Goal: Information Seeking & Learning: Learn about a topic

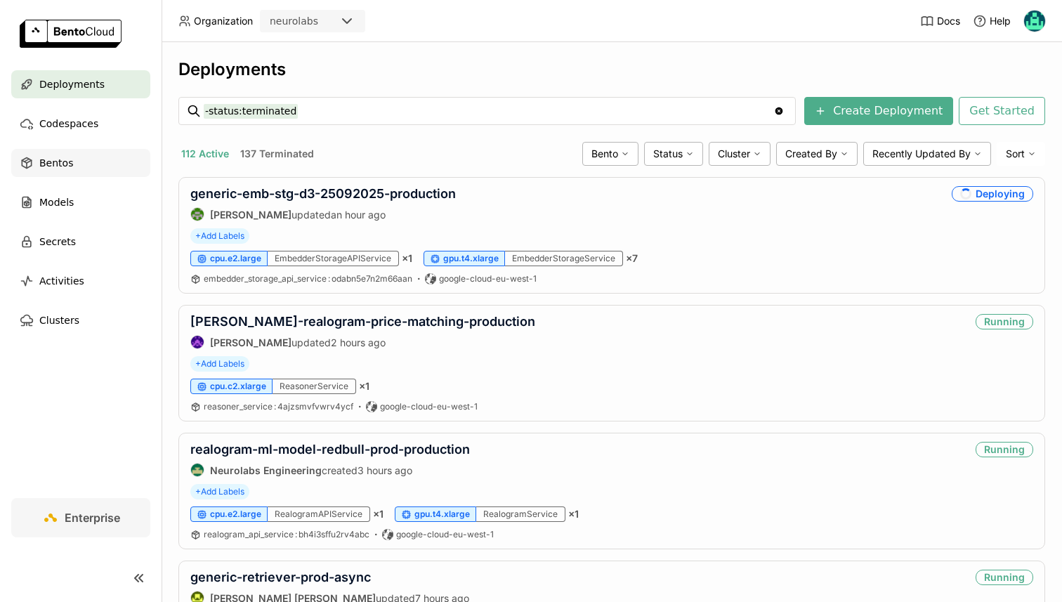
click at [63, 170] on span "Bentos" at bounding box center [56, 163] width 34 height 17
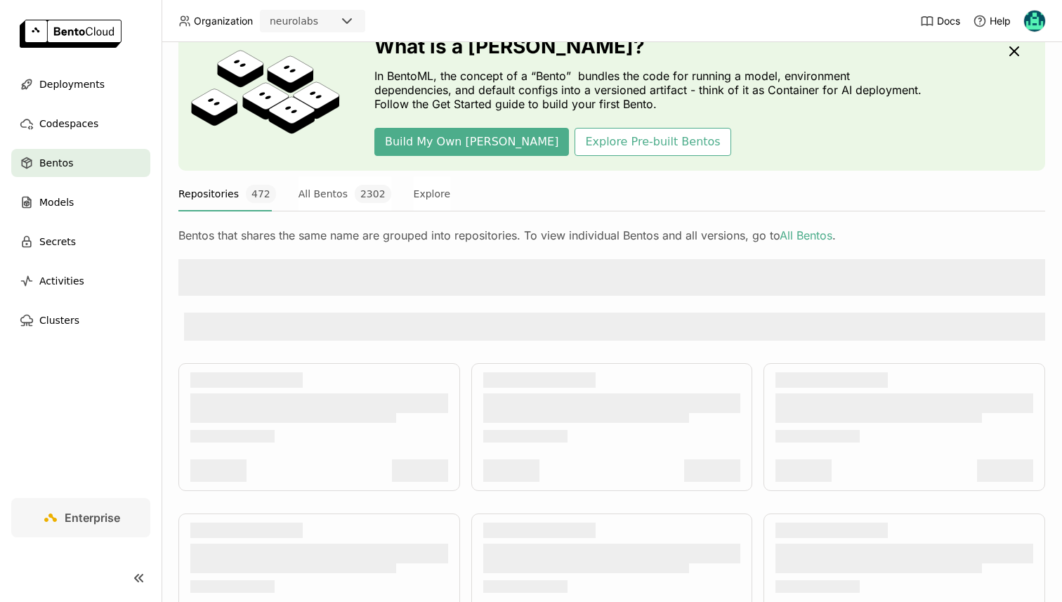
scroll to position [74, 0]
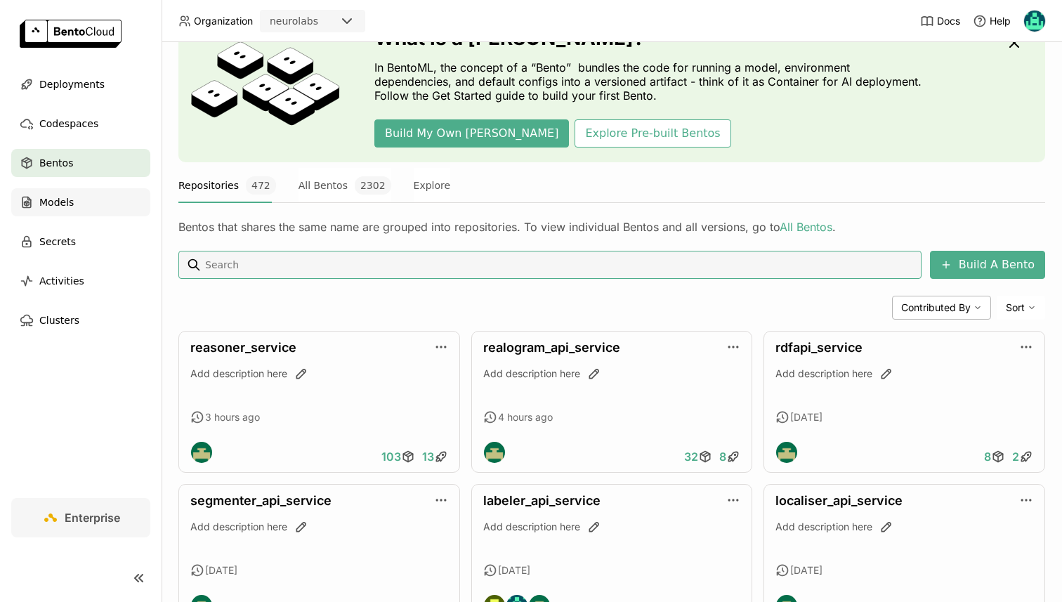
click at [74, 188] on div "Models" at bounding box center [80, 202] width 139 height 28
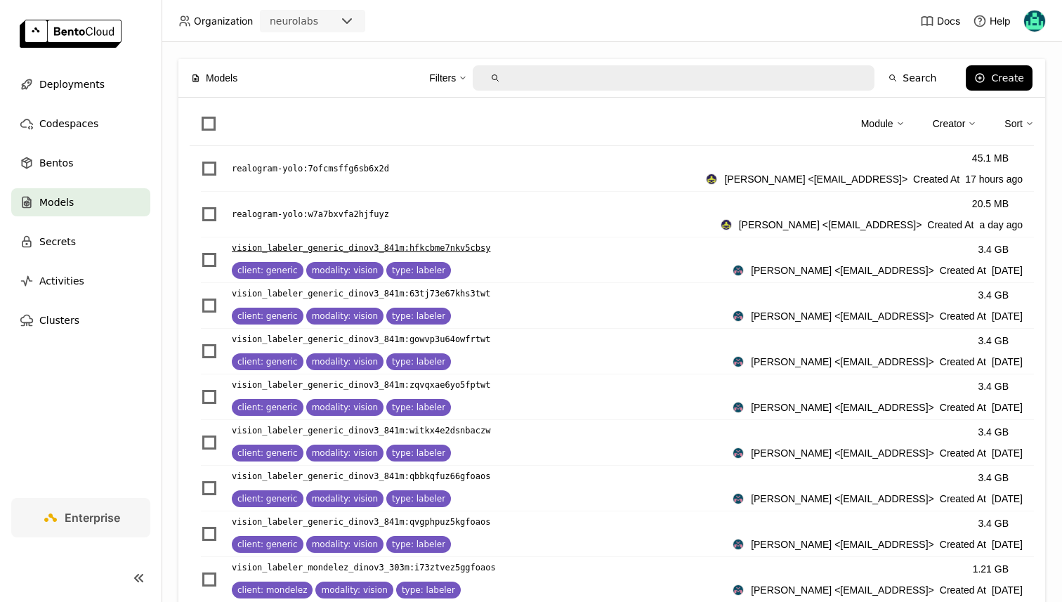
click at [290, 241] on p "vision_labeler_generic_dinov3_841m : hfkcbme7nkv5cbsy" at bounding box center [361, 248] width 259 height 14
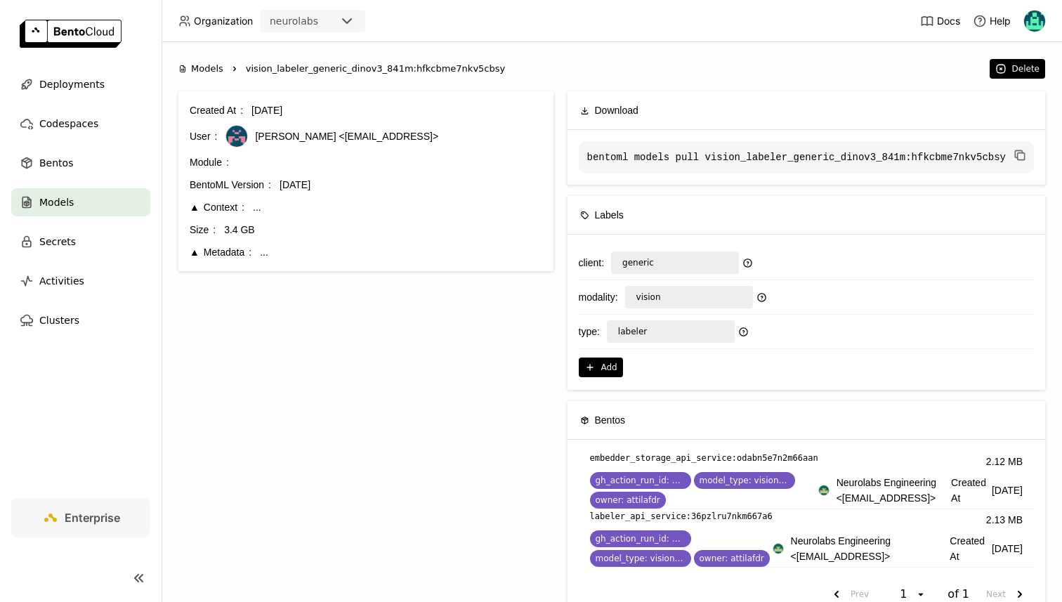
click at [190, 249] on div "Metadata" at bounding box center [221, 251] width 62 height 15
click at [191, 207] on div "Context" at bounding box center [217, 206] width 55 height 15
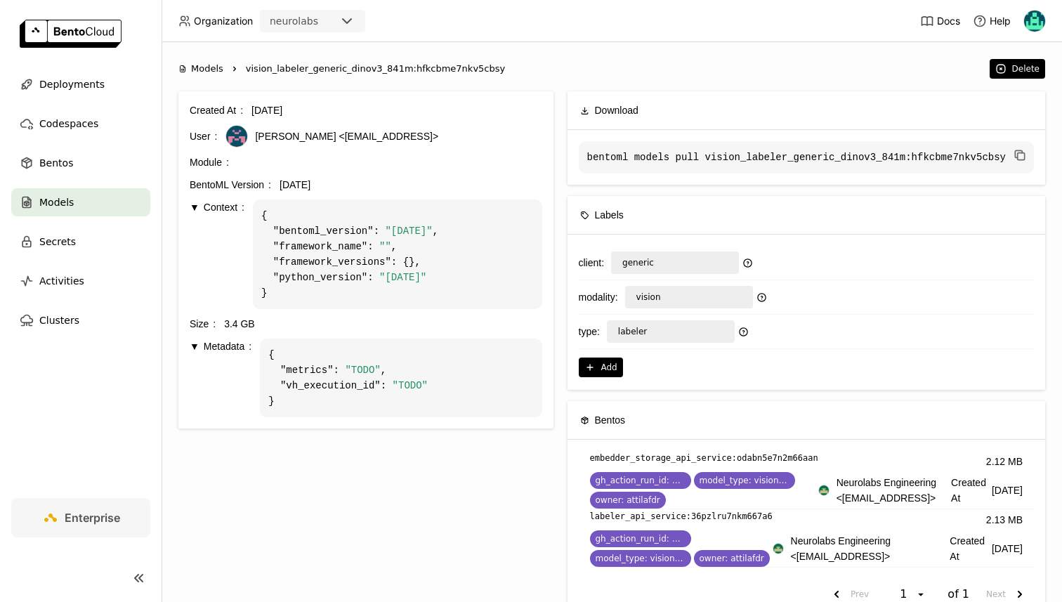
click at [191, 207] on div "Context" at bounding box center [217, 206] width 55 height 15
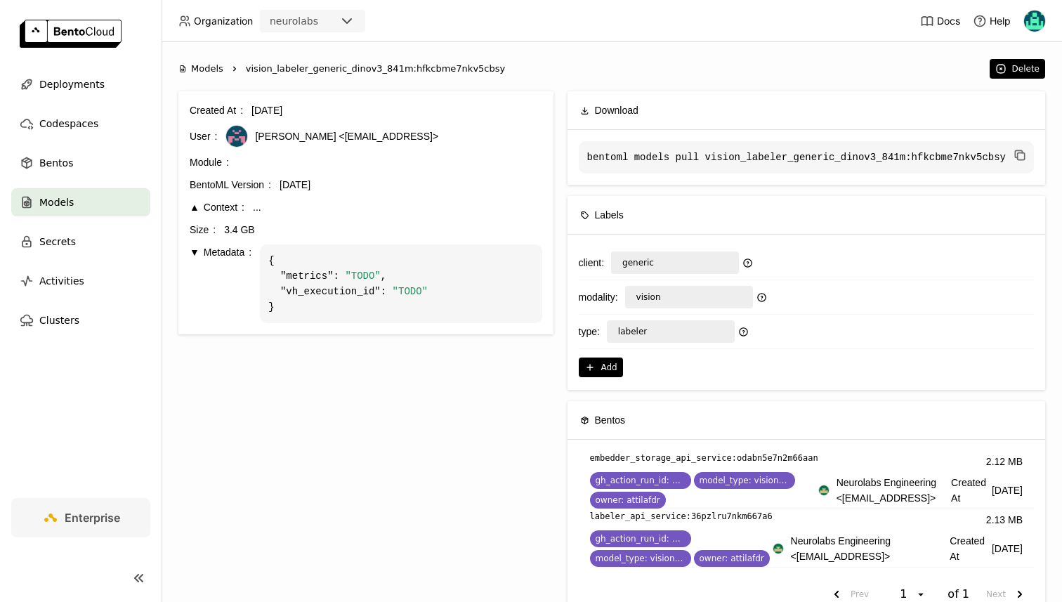
click at [200, 252] on div "Metadata" at bounding box center [221, 251] width 62 height 15
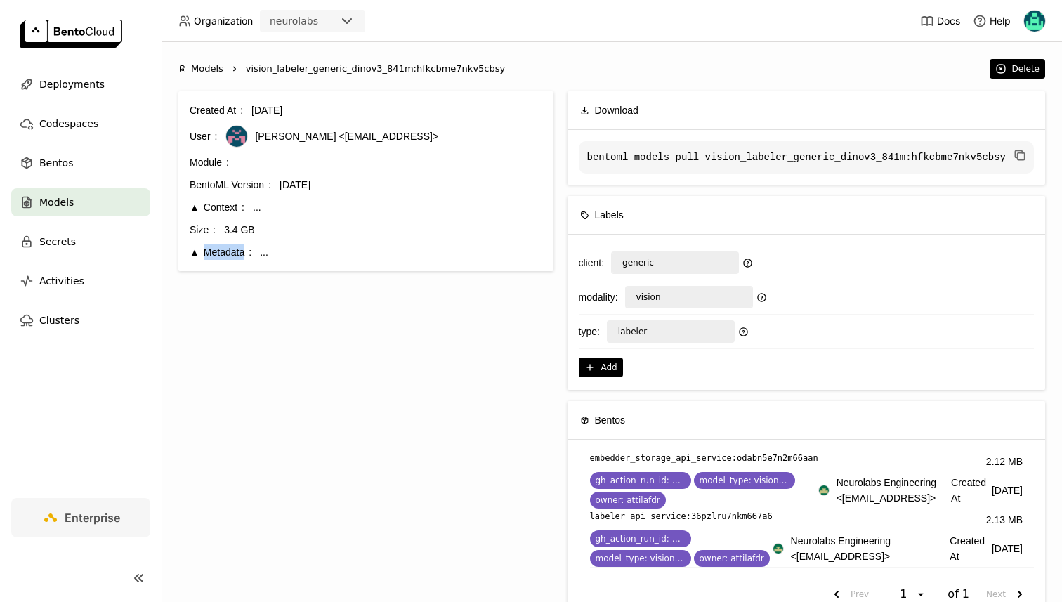
click at [200, 252] on div "Metadata" at bounding box center [221, 251] width 62 height 15
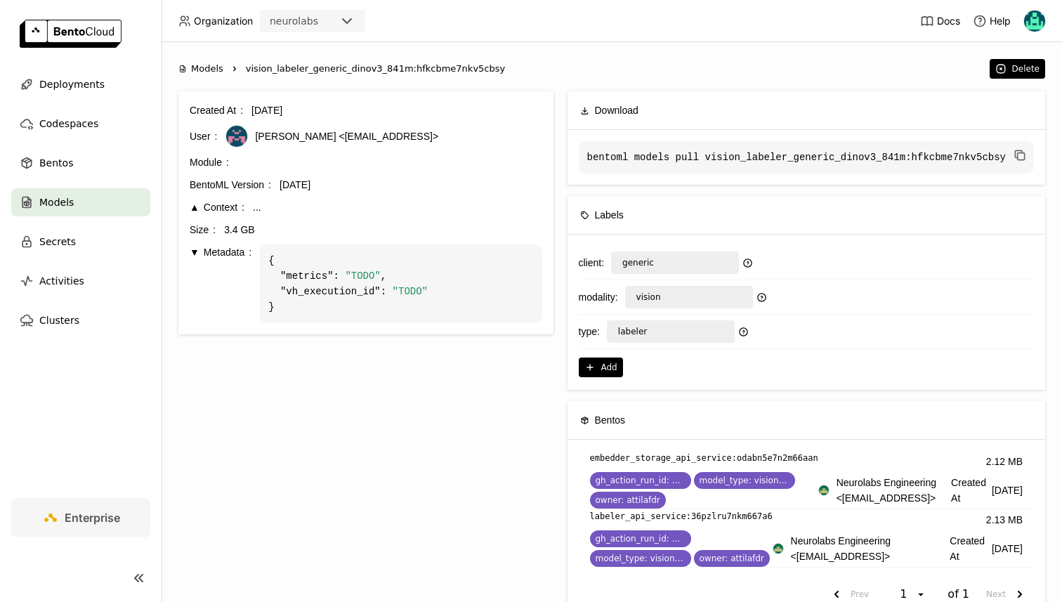
click at [190, 216] on div "Created At [DATE] User [PERSON_NAME] <[EMAIL_ADDRESS]> Module BentoML Version […" at bounding box center [366, 213] width 353 height 221
click at [191, 210] on div "Context" at bounding box center [217, 206] width 55 height 15
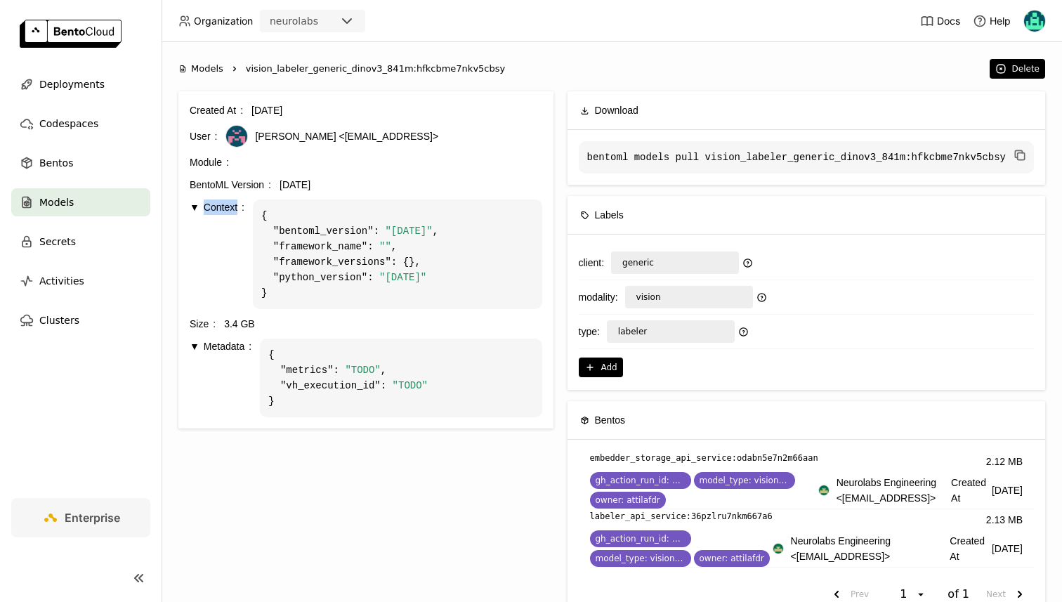
click at [191, 210] on div "Context" at bounding box center [217, 206] width 55 height 15
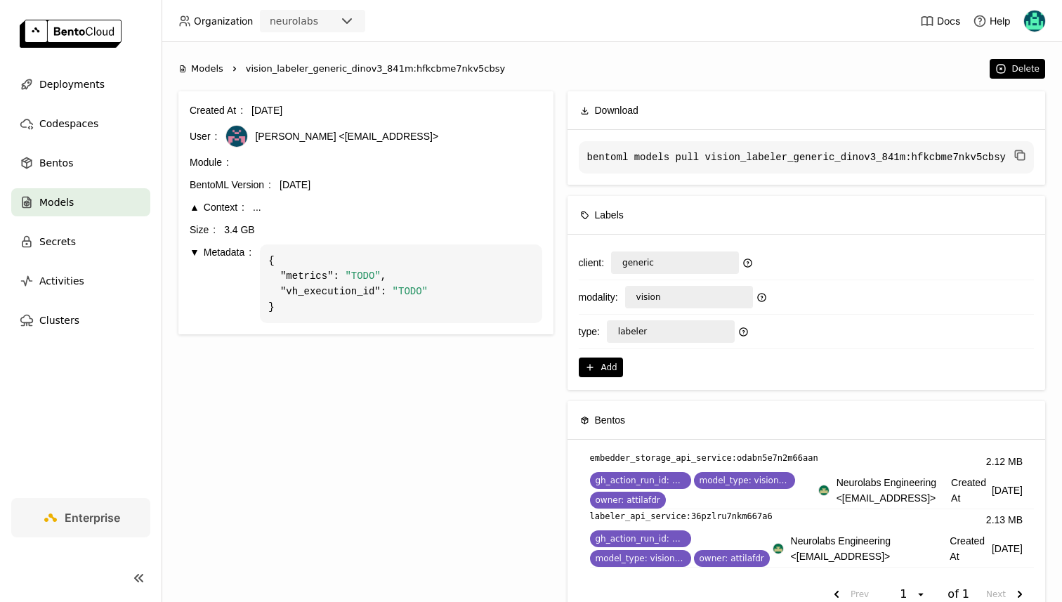
click at [194, 244] on div "Metadata" at bounding box center [221, 251] width 62 height 15
click at [1025, 150] on icon "button" at bounding box center [1020, 155] width 14 height 14
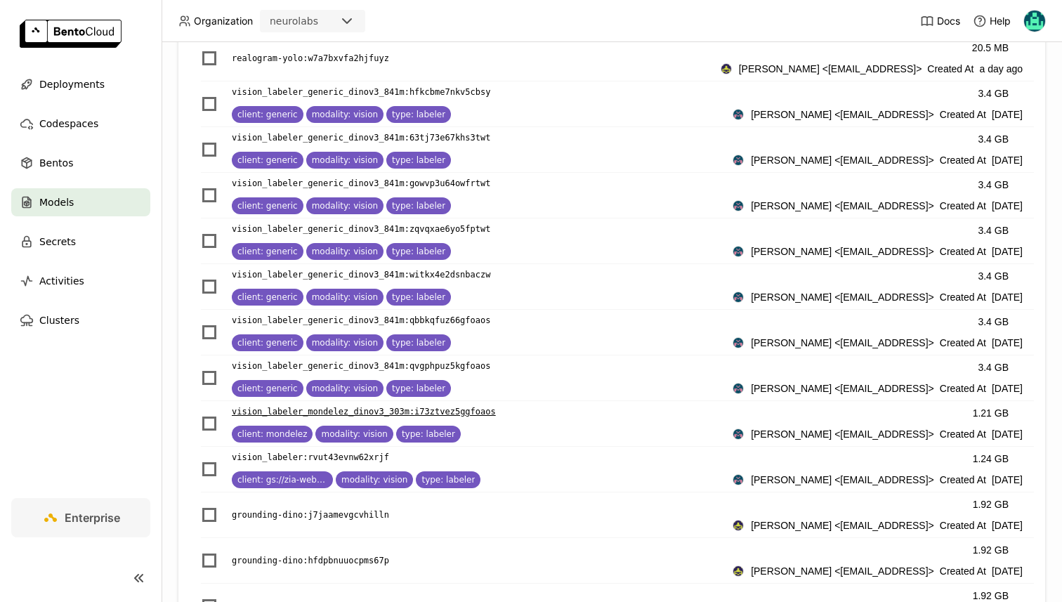
scroll to position [164, 0]
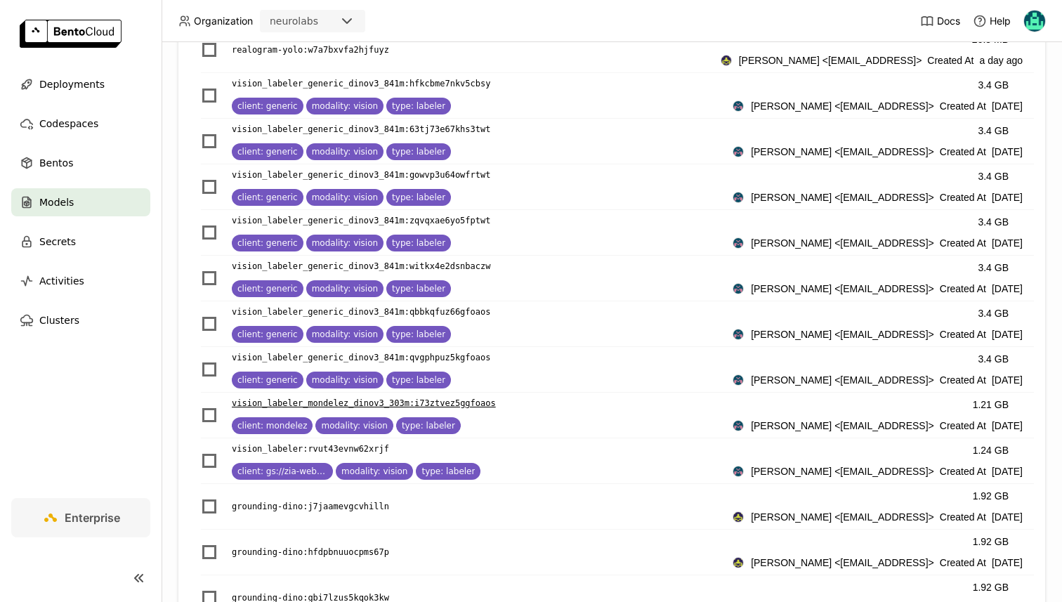
click at [264, 402] on p "vision_labeler_mondelez_dinov3_303m : i73ztvez5ggfoaos" at bounding box center [364, 403] width 264 height 14
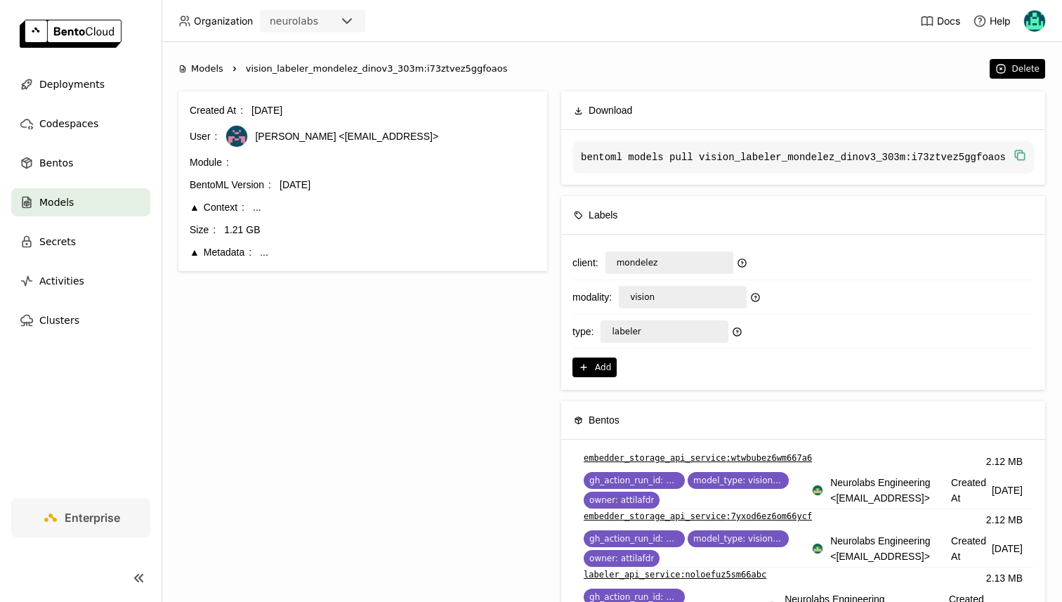
click at [1019, 152] on icon "button" at bounding box center [1020, 155] width 14 height 14
drag, startPoint x: 697, startPoint y: 159, endPoint x: 1000, endPoint y: 169, distance: 302.9
click at [1000, 169] on code "bentoml models pull vision_labeler_mondelez_dinov3_303m:i73ztvez5ggfoaos" at bounding box center [804, 157] width 462 height 32
copy code "ision_labeler_mondelez_dinov3_303m:i73ztvez5ggfoaos"
click at [48, 194] on span "Models" at bounding box center [56, 202] width 34 height 17
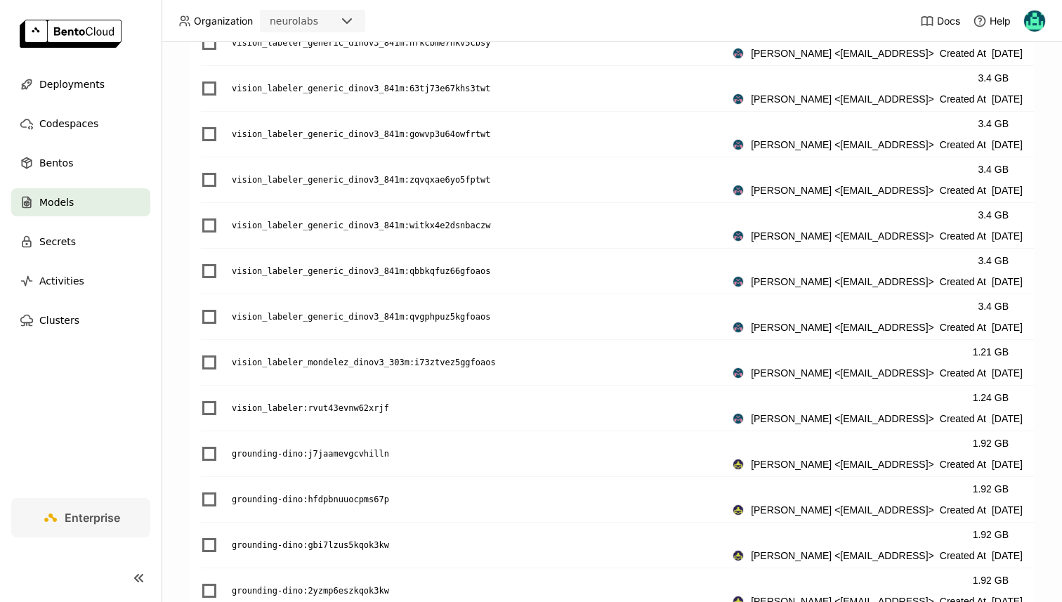
scroll to position [221, 0]
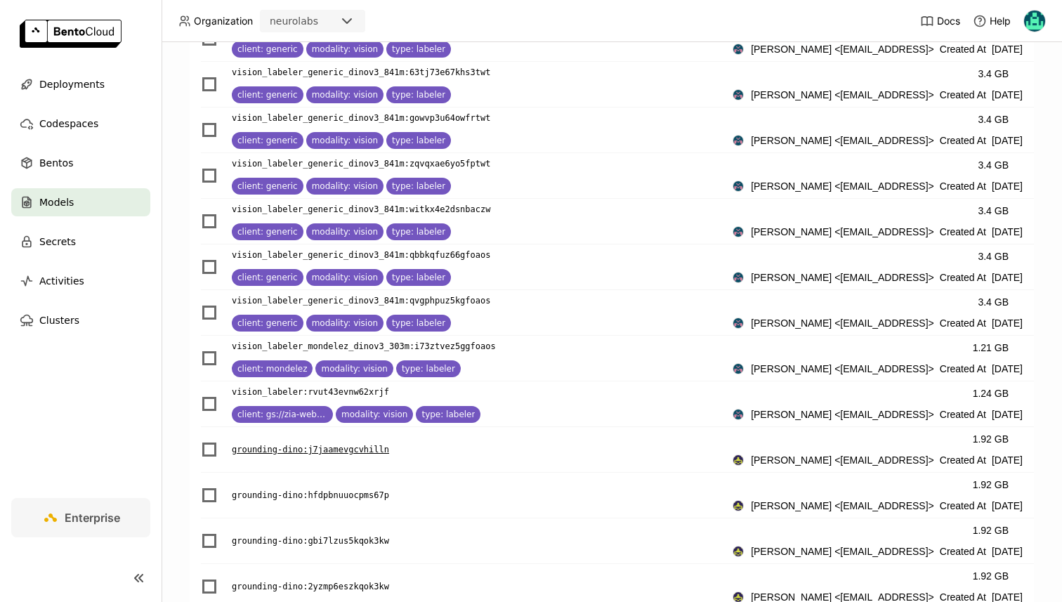
click at [291, 450] on p "grounding-dino : j7jaamevgcvhilln" at bounding box center [310, 450] width 157 height 14
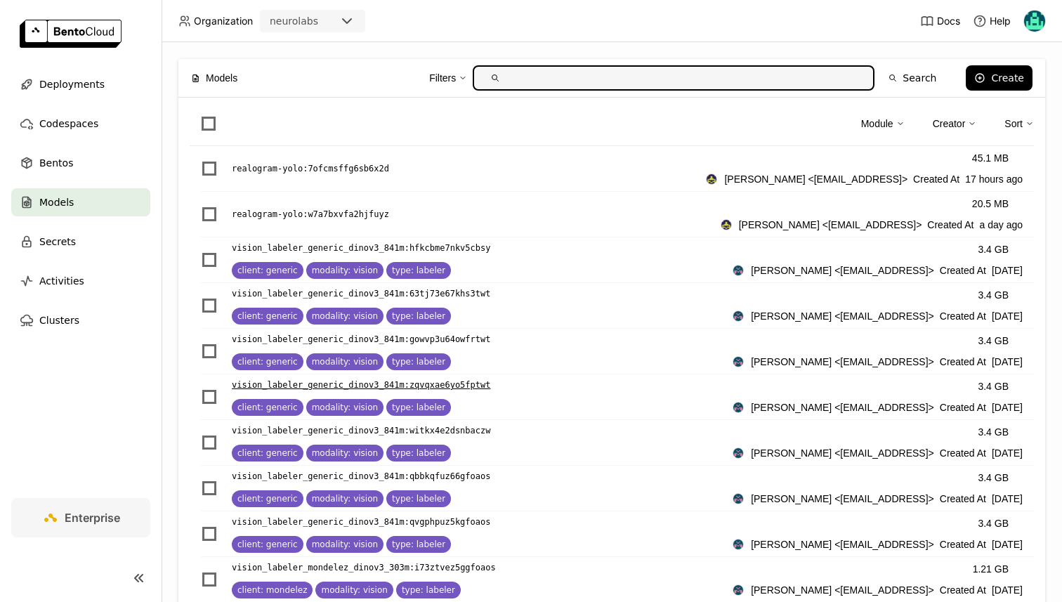
scroll to position [536, 0]
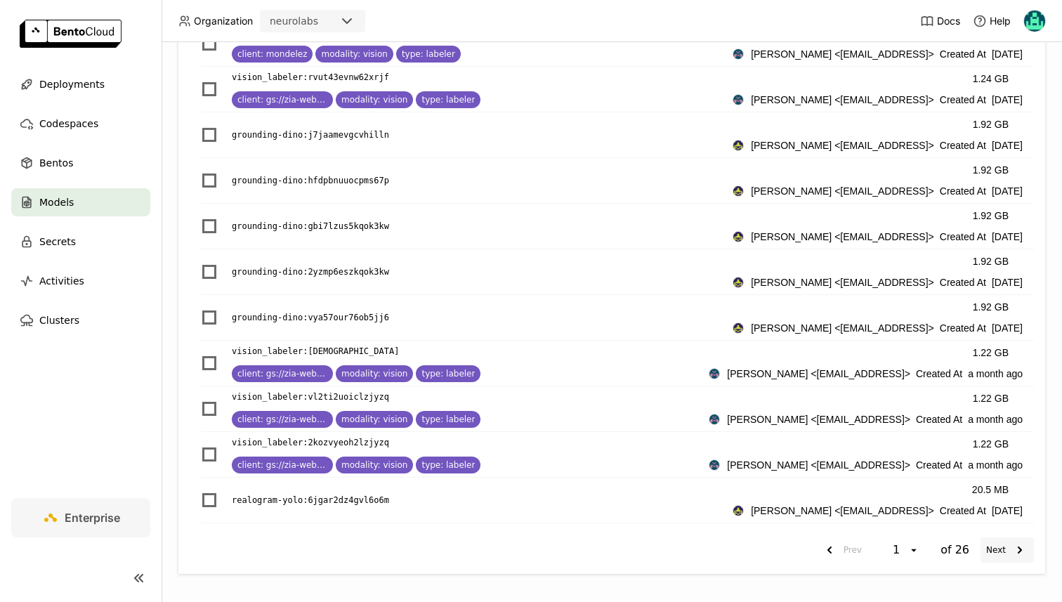
click at [1023, 549] on icon "next page. current page 1 of 26" at bounding box center [1020, 550] width 17 height 17
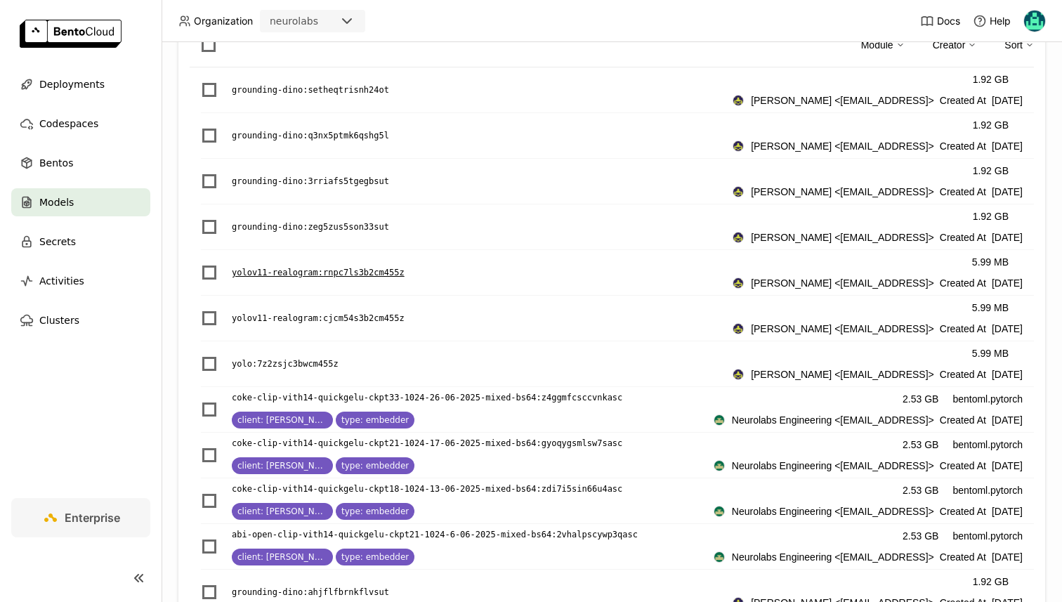
scroll to position [83, 0]
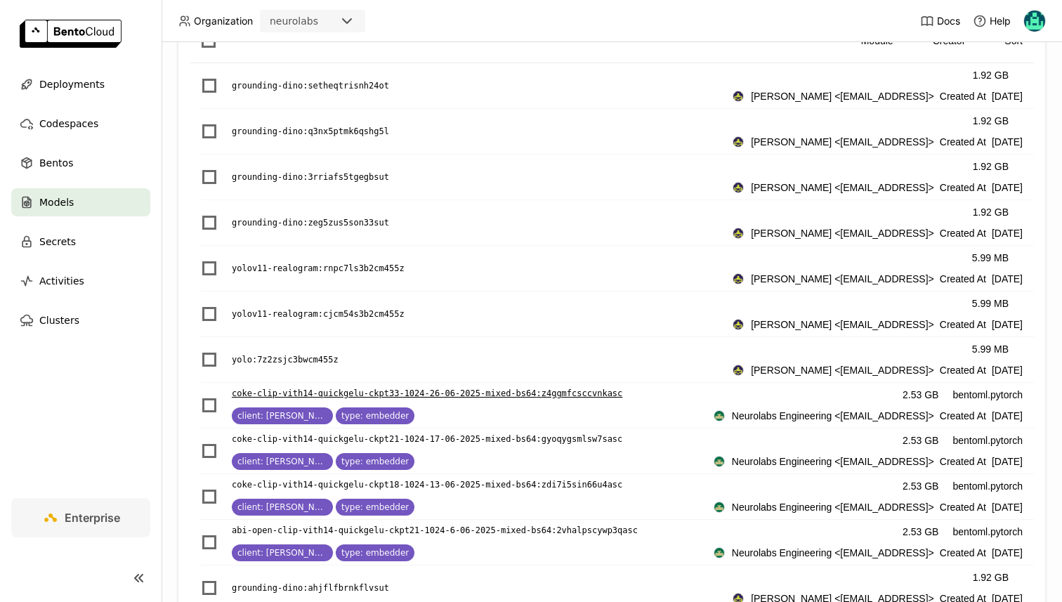
click at [336, 394] on p "coke-clip-vith14-quickgelu-ckpt33-1024-26-06-2025-mixed-bs64 : z4ggmfcsccvnkasc" at bounding box center [427, 393] width 391 height 14
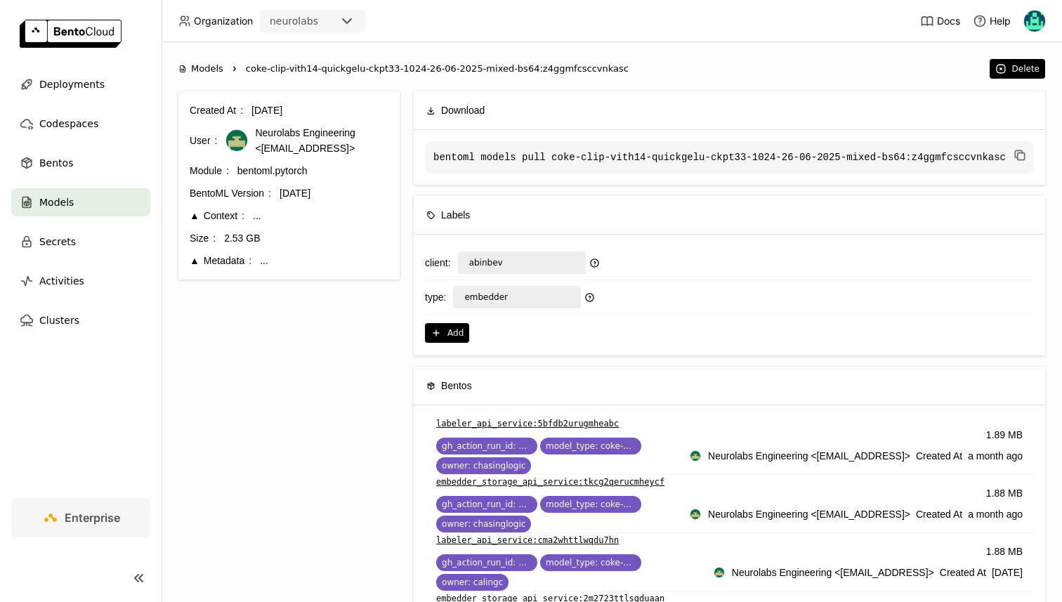
click at [194, 256] on div "Metadata" at bounding box center [221, 260] width 62 height 15
